Goal: Find specific page/section: Find specific page/section

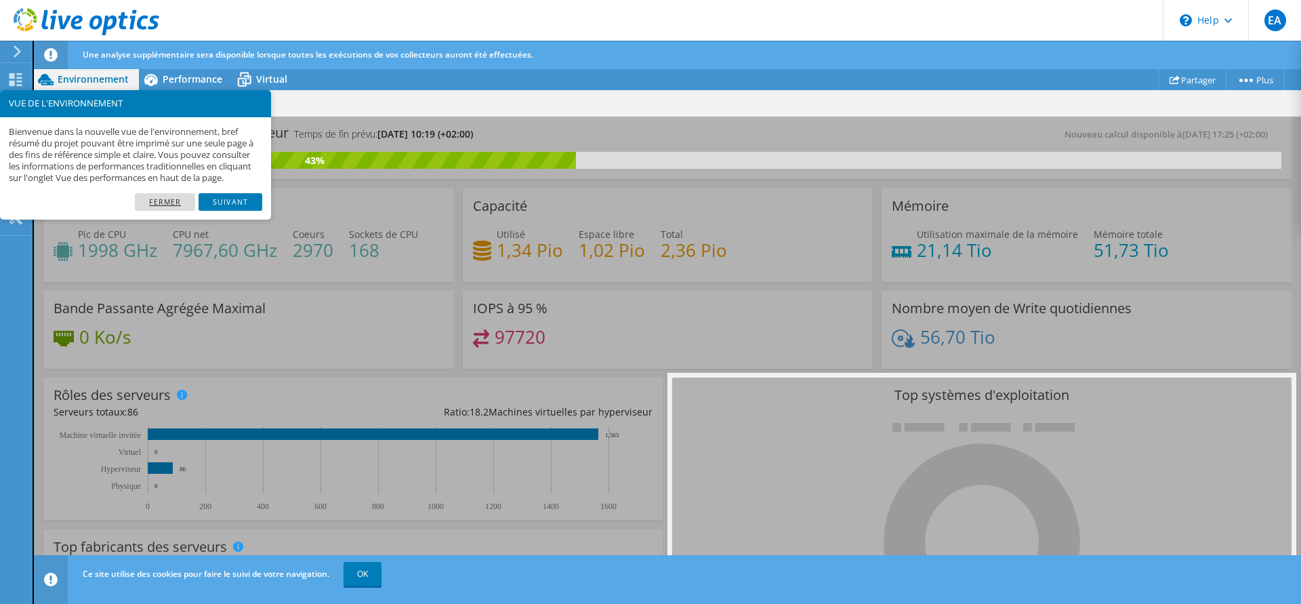
click at [175, 205] on link "Fermer" at bounding box center [165, 202] width 60 height 18
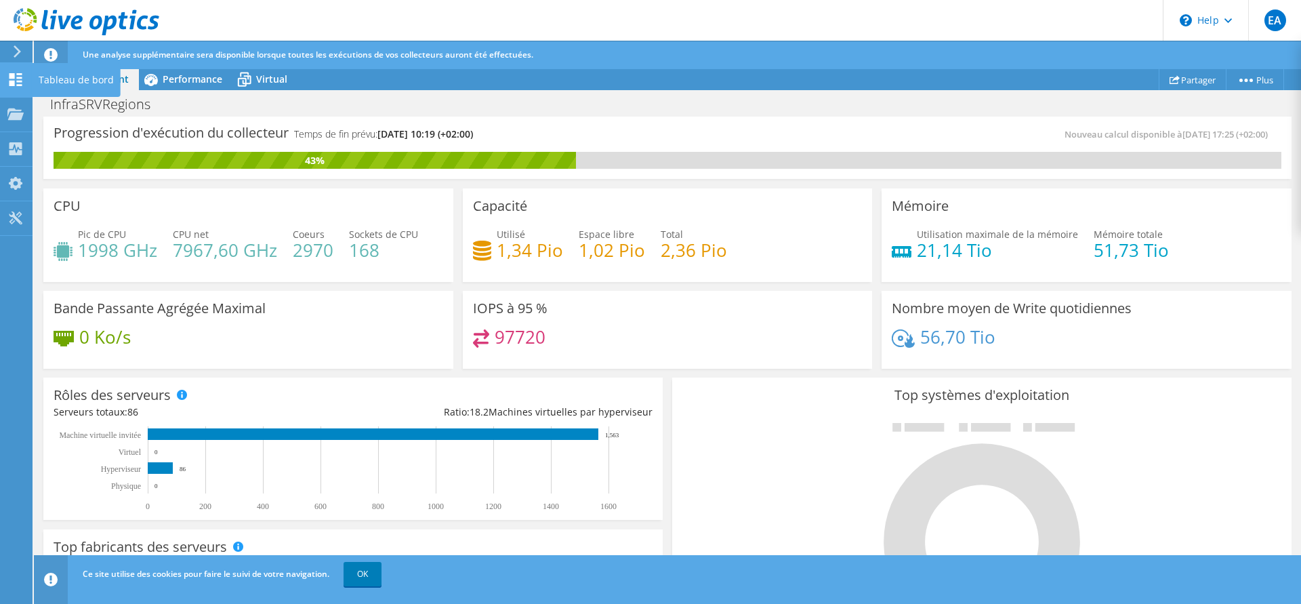
click at [14, 74] on use at bounding box center [15, 79] width 13 height 13
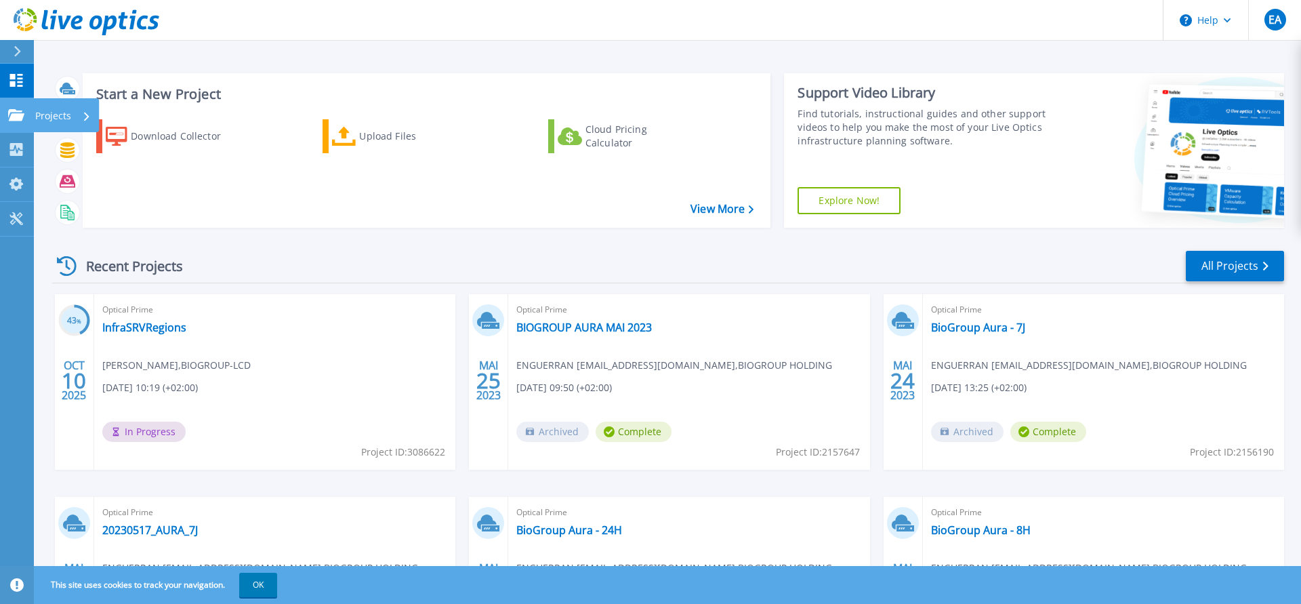
click at [18, 112] on icon at bounding box center [16, 115] width 16 height 12
click at [352, 253] on div "Recent Projects All Projects" at bounding box center [668, 266] width 1232 height 34
click at [75, 148] on p "Collectors" at bounding box center [57, 150] width 45 height 35
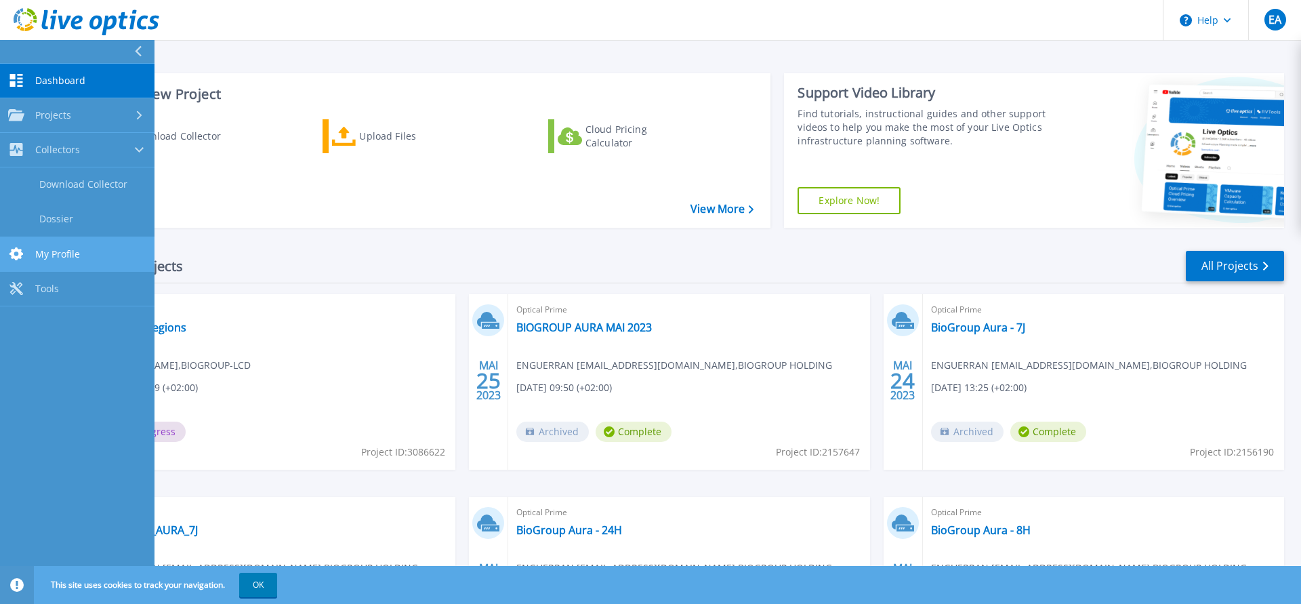
drag, startPoint x: 56, startPoint y: 218, endPoint x: 119, endPoint y: 242, distance: 67.3
click at [56, 218] on link "Dossier" at bounding box center [77, 219] width 154 height 35
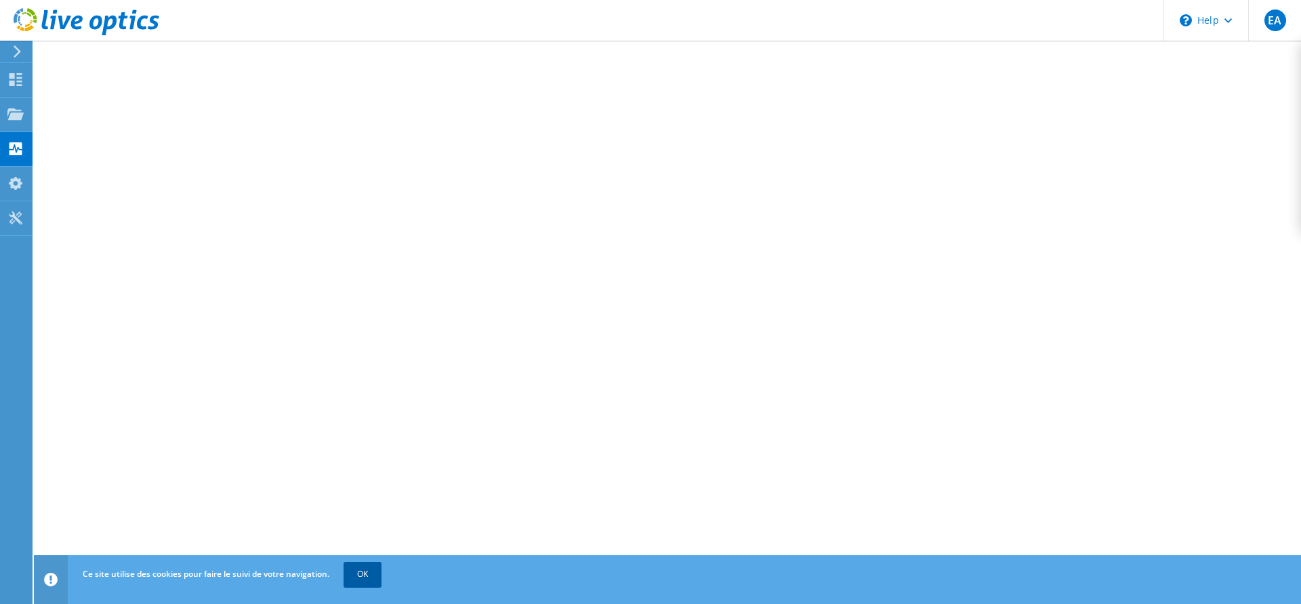
click at [373, 572] on link "OK" at bounding box center [362, 574] width 38 height 24
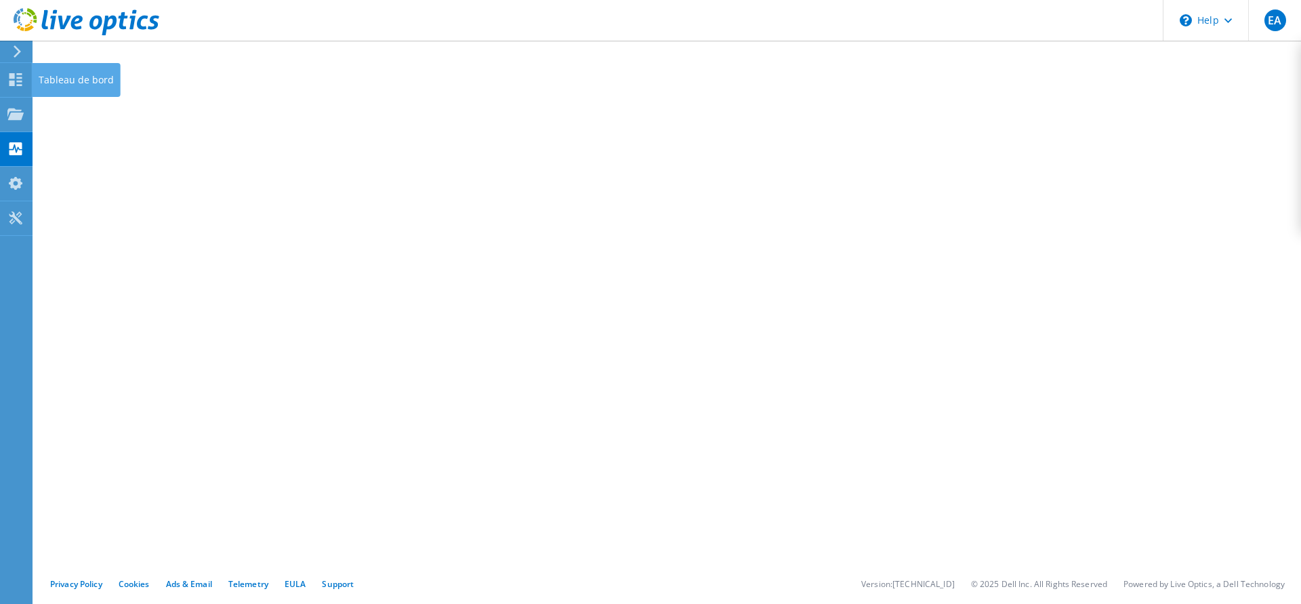
click at [74, 75] on div "Tableau de bord" at bounding box center [76, 80] width 89 height 34
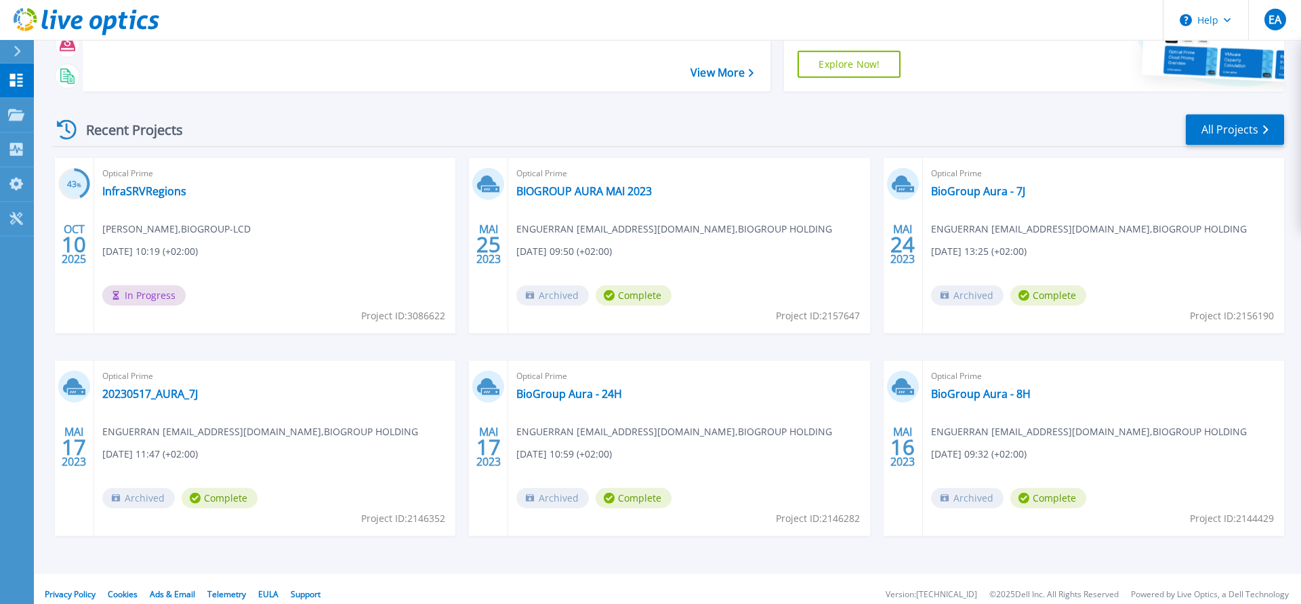
scroll to position [138, 0]
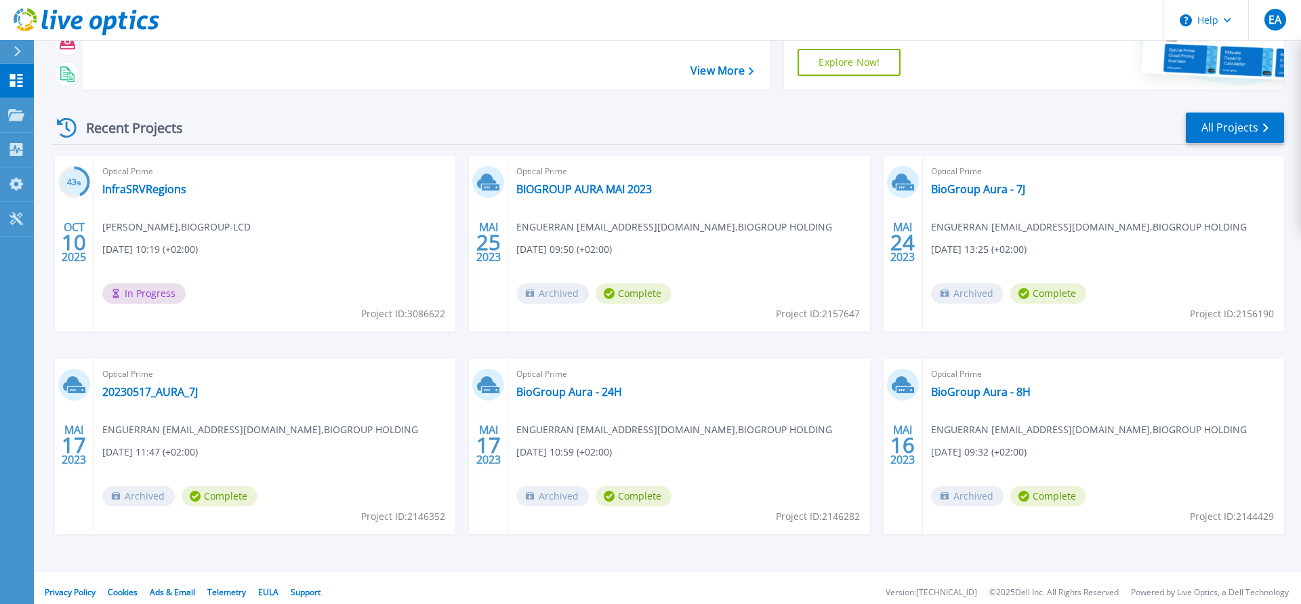
click at [155, 293] on span "In Progress" at bounding box center [143, 293] width 83 height 20
click at [155, 189] on link "InfraSRVRegions" at bounding box center [144, 189] width 84 height 14
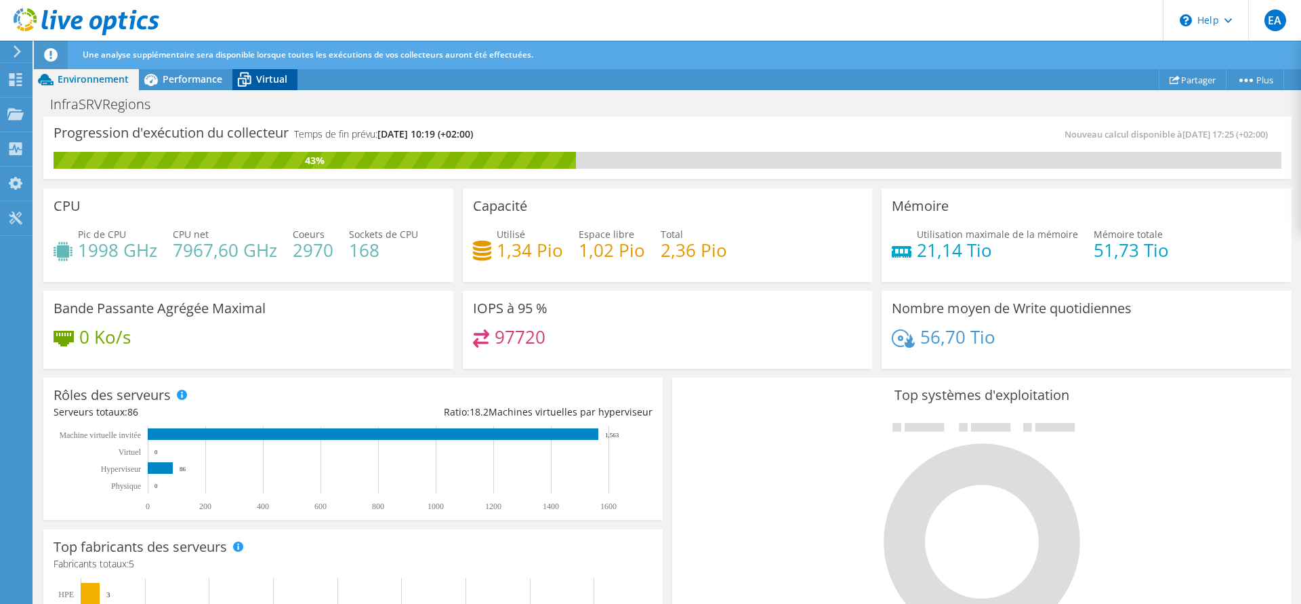
click at [268, 83] on span "Virtual" at bounding box center [271, 78] width 31 height 13
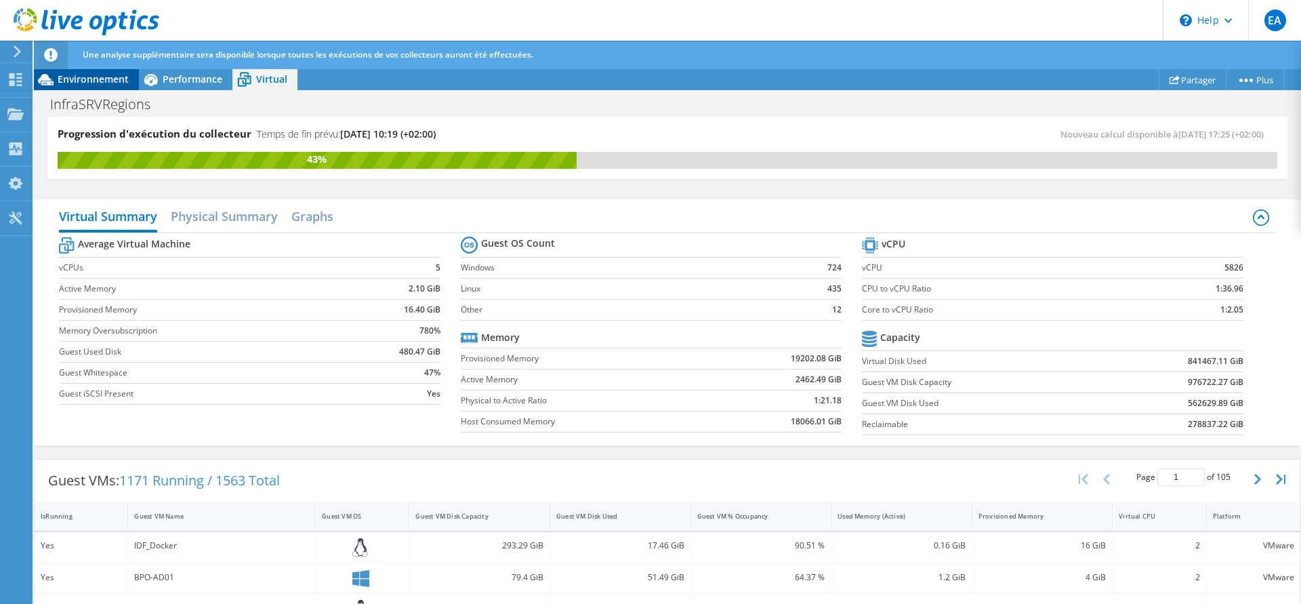
click at [81, 78] on span "Environnement" at bounding box center [93, 78] width 71 height 13
